Goal: Information Seeking & Learning: Learn about a topic

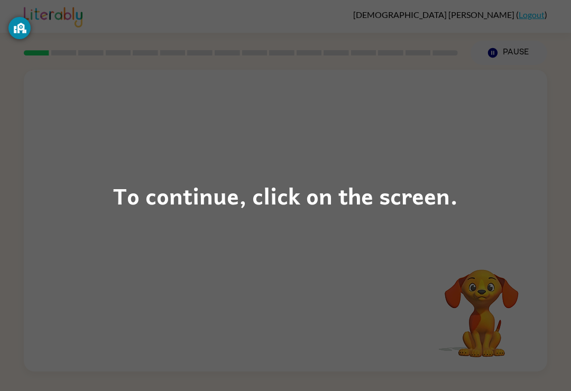
click at [302, 192] on div "To continue, click on the screen." at bounding box center [285, 196] width 345 height 36
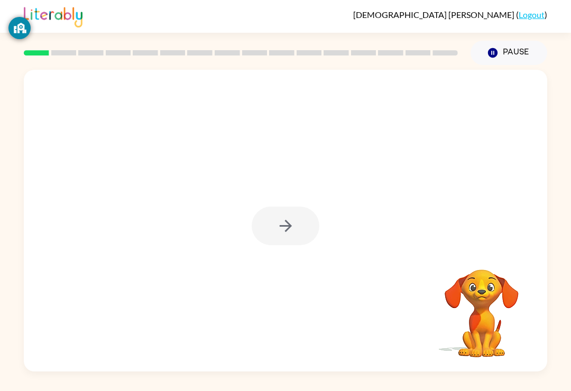
click at [289, 239] on div at bounding box center [286, 226] width 68 height 39
click at [276, 234] on div at bounding box center [286, 226] width 68 height 39
click at [280, 235] on div at bounding box center [286, 226] width 68 height 39
click at [276, 237] on button "button" at bounding box center [286, 226] width 68 height 39
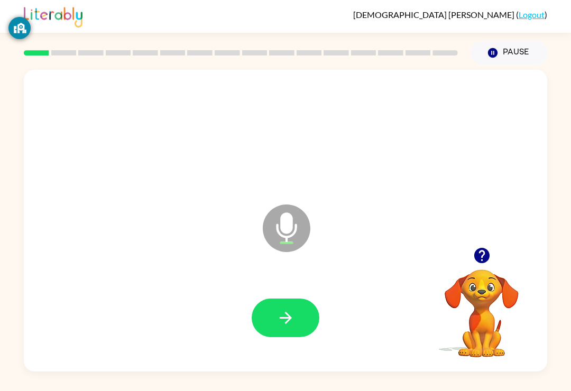
click at [272, 321] on button "button" at bounding box center [286, 318] width 68 height 39
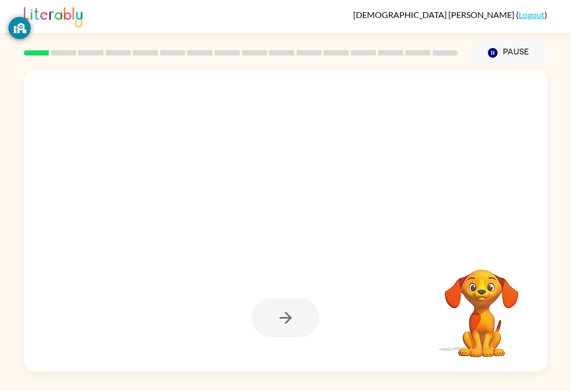
click at [281, 221] on div at bounding box center [259, 202] width 451 height 38
click at [307, 311] on div at bounding box center [286, 318] width 68 height 39
click at [282, 331] on div at bounding box center [286, 318] width 68 height 39
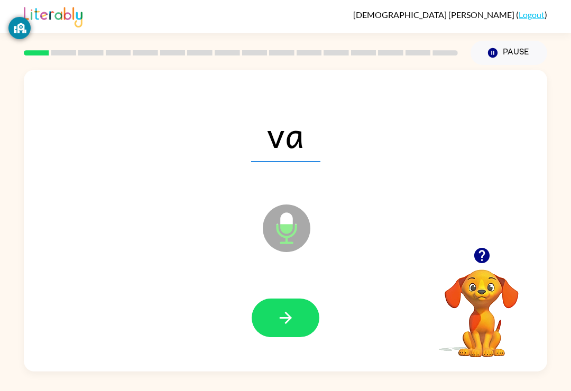
click at [290, 315] on icon "button" at bounding box center [285, 318] width 18 height 18
click at [285, 316] on icon "button" at bounding box center [285, 318] width 18 height 18
click at [306, 330] on button "button" at bounding box center [286, 318] width 68 height 39
click at [294, 320] on icon "button" at bounding box center [285, 318] width 18 height 18
click at [289, 321] on icon "button" at bounding box center [285, 318] width 12 height 12
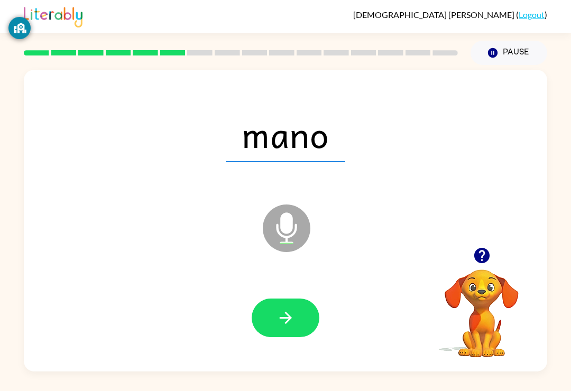
click at [286, 322] on icon "button" at bounding box center [285, 318] width 18 height 18
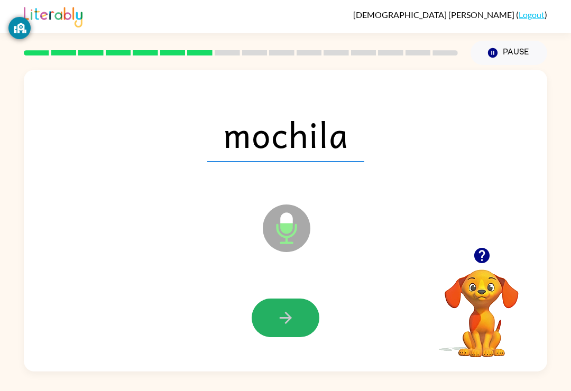
click at [287, 330] on button "button" at bounding box center [286, 318] width 68 height 39
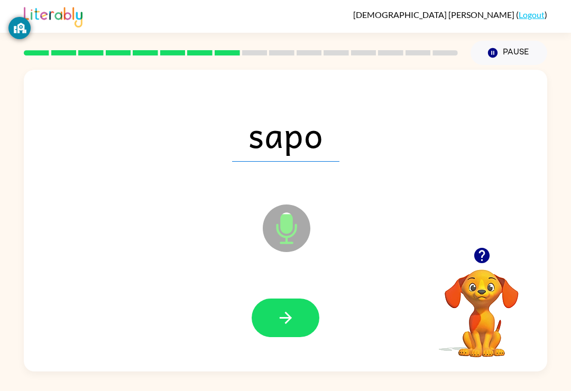
click at [283, 310] on icon "button" at bounding box center [285, 318] width 18 height 18
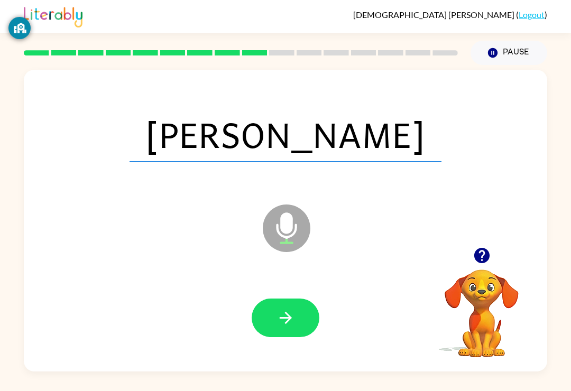
click at [284, 312] on icon "button" at bounding box center [285, 318] width 18 height 18
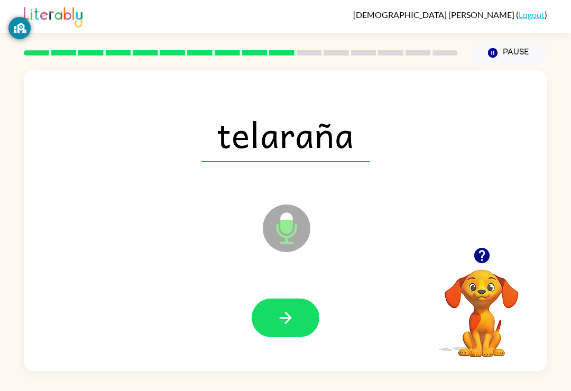
click at [285, 327] on icon "button" at bounding box center [285, 318] width 18 height 18
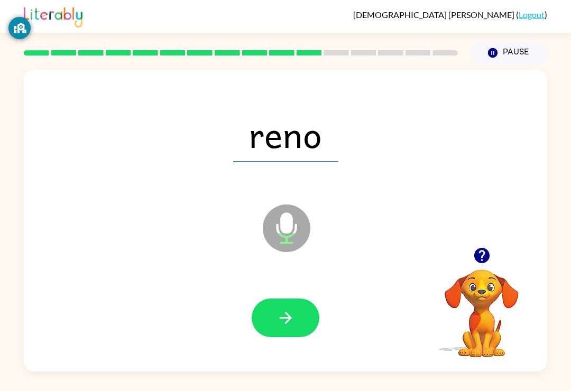
click at [290, 322] on icon "button" at bounding box center [285, 318] width 18 height 18
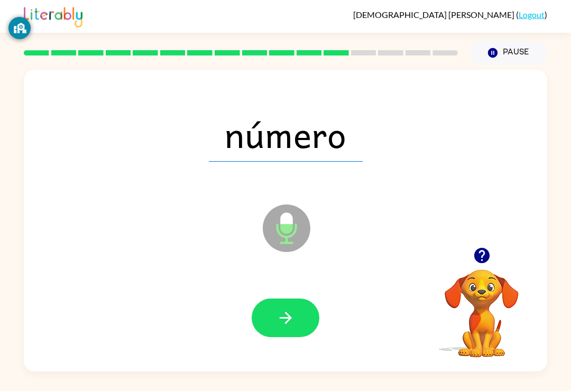
click at [300, 330] on button "button" at bounding box center [286, 318] width 68 height 39
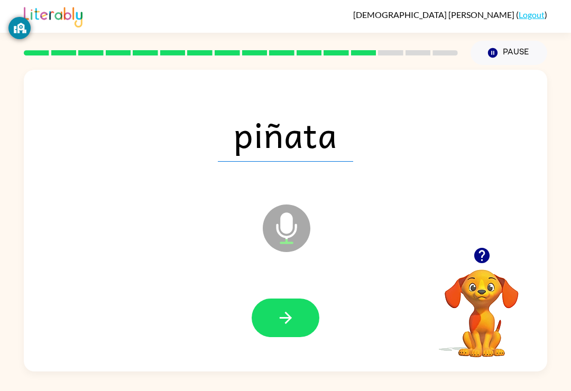
click at [286, 319] on icon "button" at bounding box center [285, 318] width 18 height 18
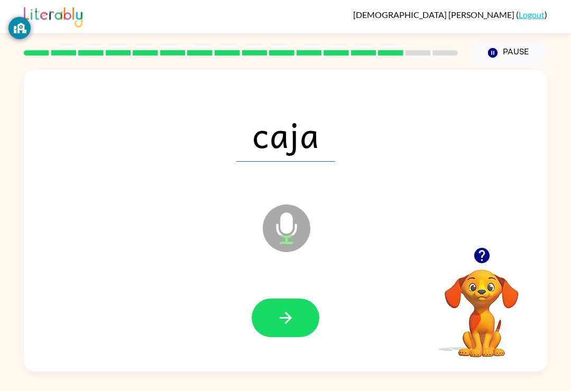
click at [288, 337] on button "button" at bounding box center [286, 318] width 68 height 39
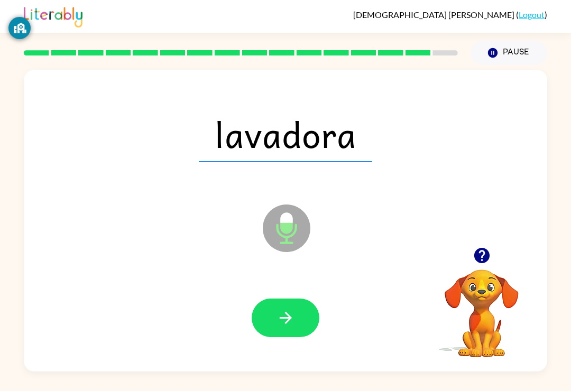
click at [286, 313] on icon "button" at bounding box center [285, 318] width 18 height 18
